Goal: Information Seeking & Learning: Learn about a topic

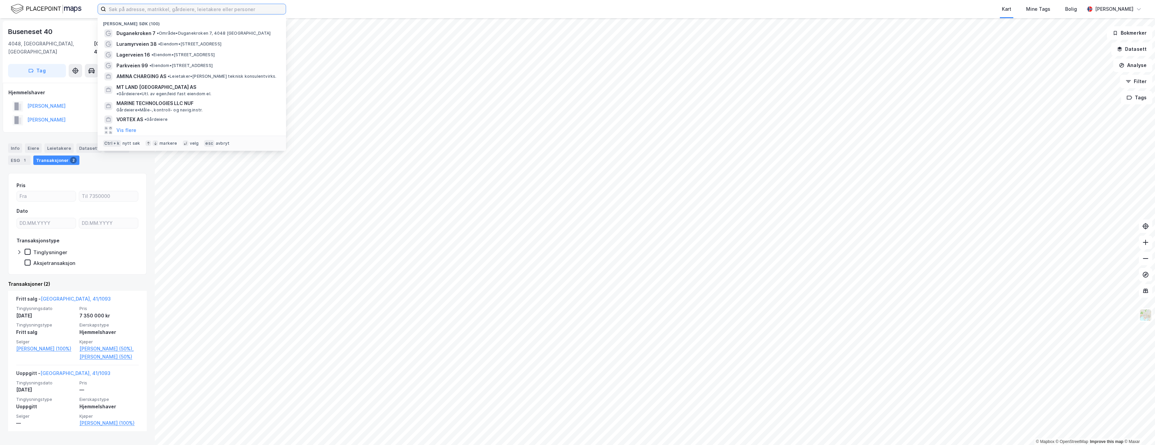
click at [125, 9] on input at bounding box center [196, 9] width 180 height 10
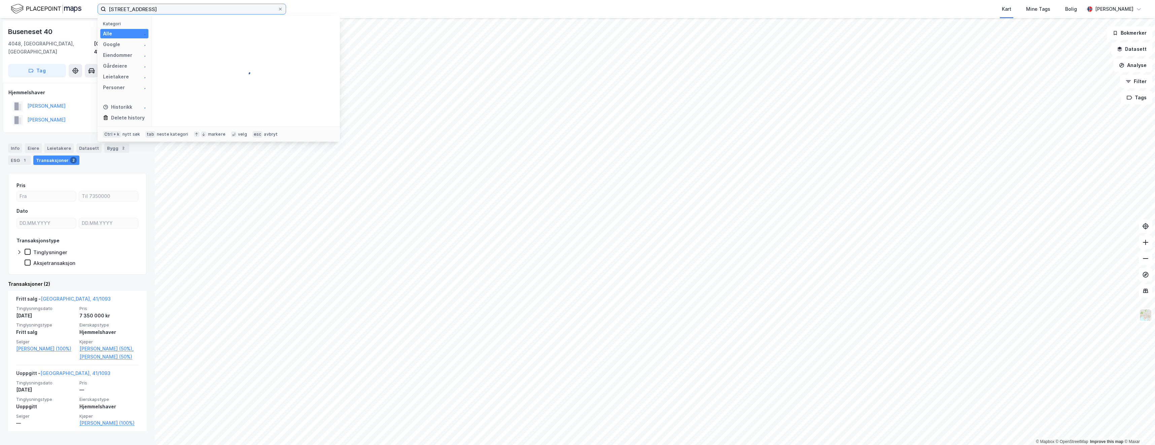
type input "[STREET_ADDRESS]"
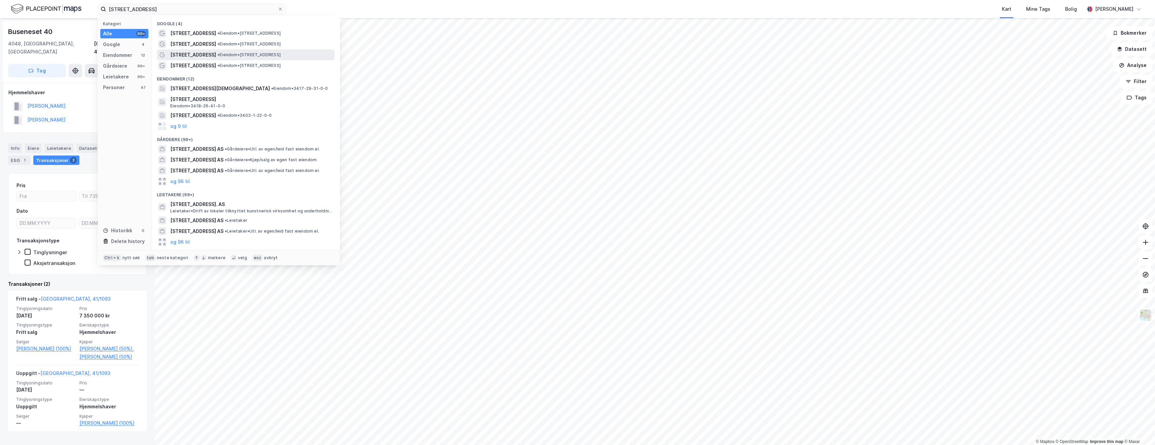
click at [217, 57] on span "• Eiendom • [STREET_ADDRESS]" at bounding box center [248, 54] width 63 height 5
